Goal: Task Accomplishment & Management: Manage account settings

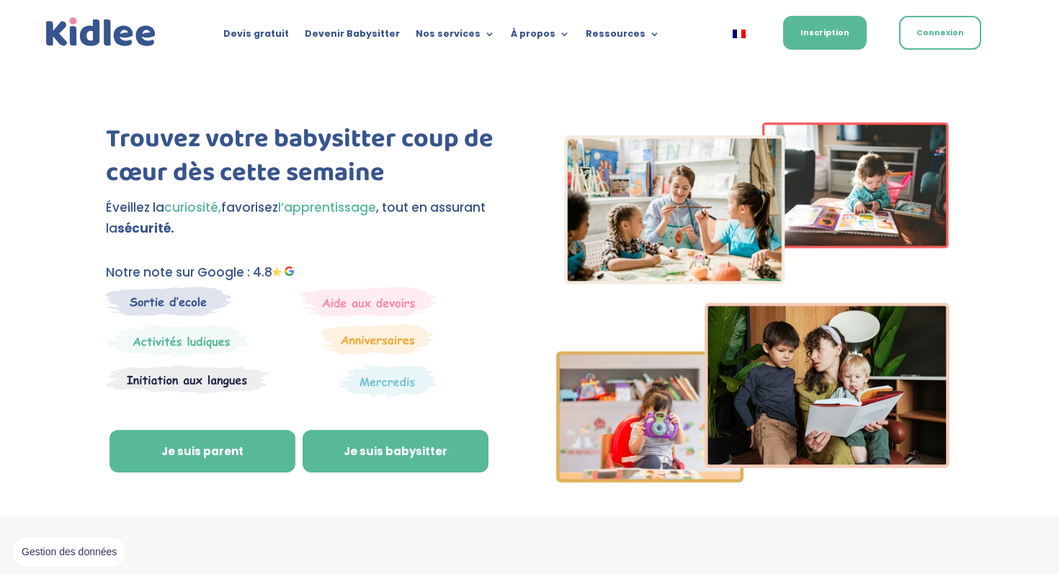
click at [338, 447] on link "Je suis babysitter" at bounding box center [396, 451] width 186 height 43
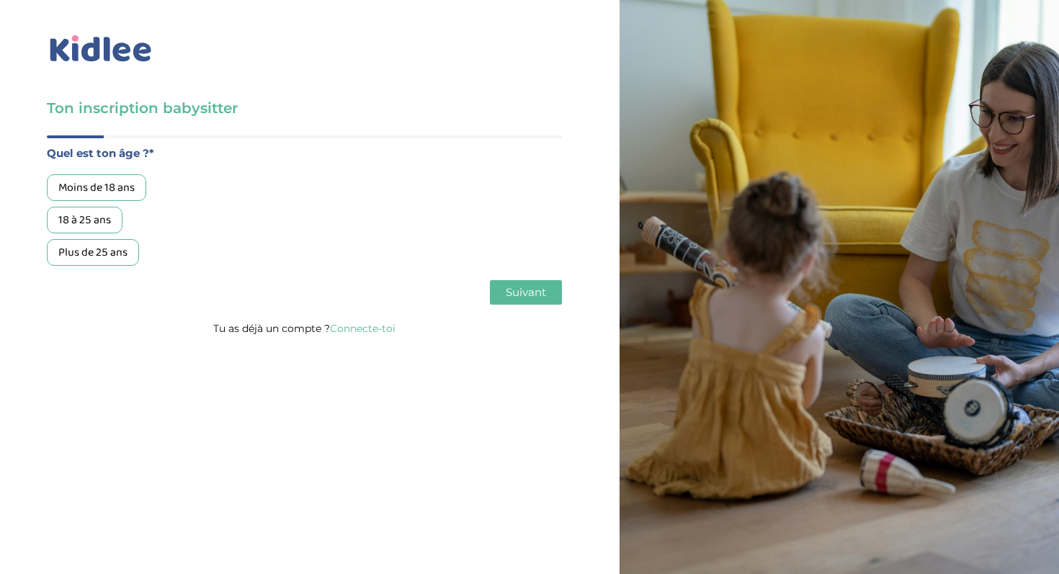
click at [364, 322] on p "Tu as déjà un compte ? Connecte-toi" at bounding box center [304, 328] width 515 height 19
click at [364, 323] on p "Tu as déjà un compte ? Connecte-toi" at bounding box center [304, 328] width 515 height 19
click at [364, 329] on link "Connecte-toi" at bounding box center [363, 328] width 66 height 13
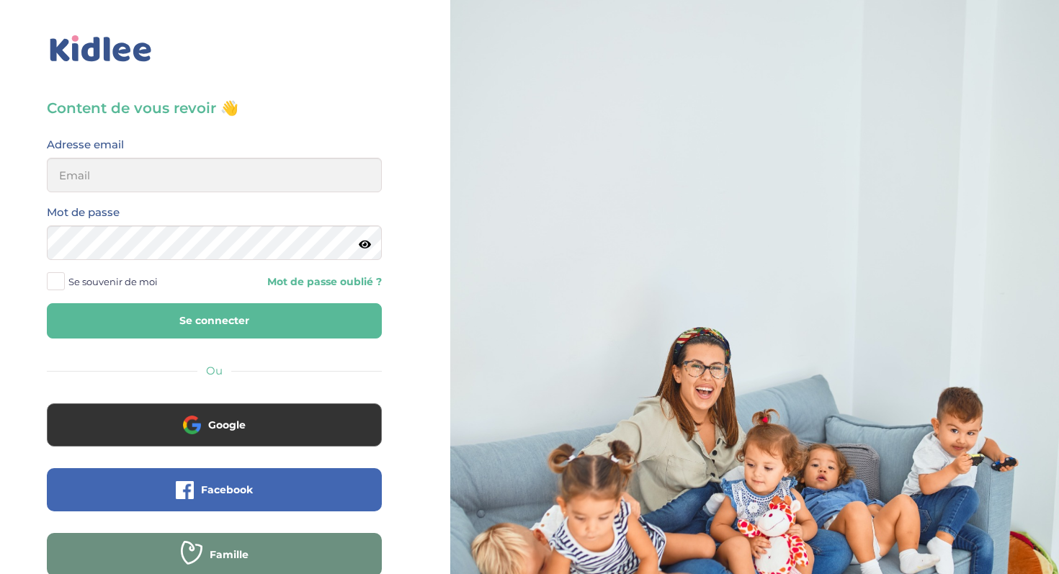
click at [280, 201] on div "Adresse email" at bounding box center [214, 169] width 357 height 68
click at [284, 185] on input "email" at bounding box center [214, 175] width 335 height 35
type input "boulaye.sakho2006@gmail.com"
click at [168, 308] on button "Se connecter" at bounding box center [214, 320] width 335 height 35
